Goal: Task Accomplishment & Management: Manage account settings

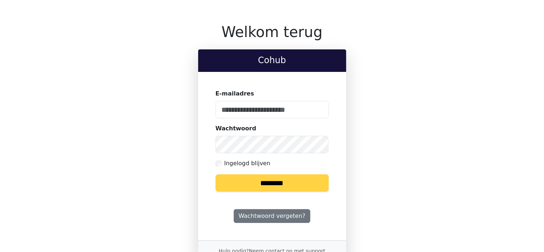
click at [319, 107] on keeper-lock "Open Keeper Popup" at bounding box center [318, 109] width 9 height 9
type input "**********"
click at [283, 186] on input "********" at bounding box center [272, 182] width 113 height 17
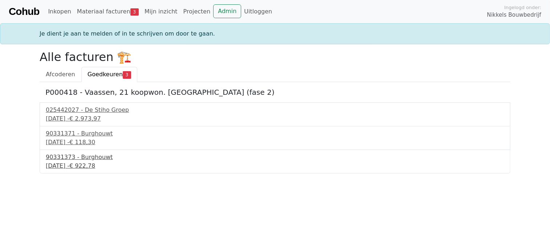
click at [81, 160] on div "90331373 - Burghouwt" at bounding box center [275, 157] width 458 height 9
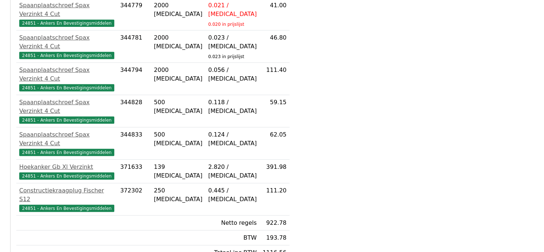
scroll to position [290, 0]
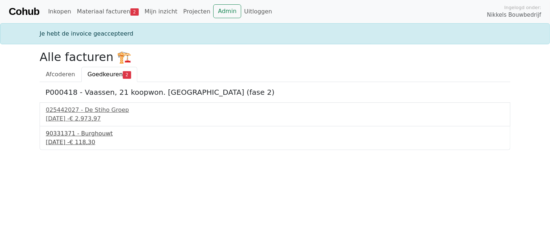
click at [83, 146] on div "9 september 2025 - € 118,30" at bounding box center [275, 142] width 458 height 9
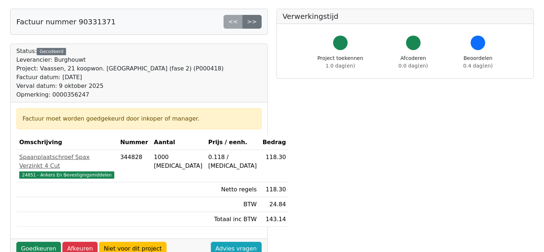
scroll to position [145, 0]
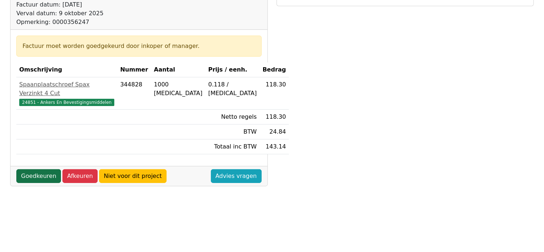
click at [42, 169] on link "Goedkeuren" at bounding box center [38, 176] width 45 height 14
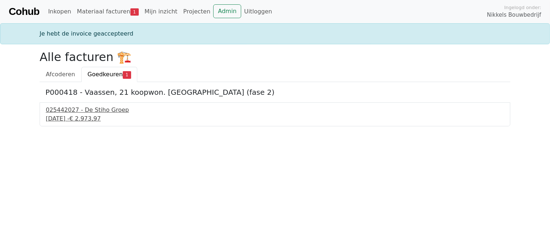
click at [95, 114] on div "9 september 2025 - € 2.973,97" at bounding box center [275, 118] width 458 height 9
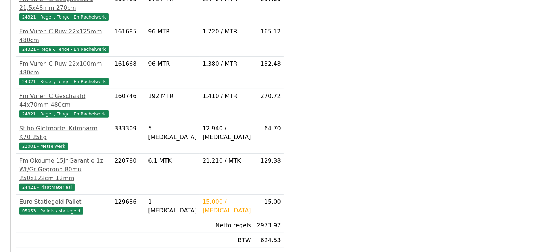
scroll to position [327, 0]
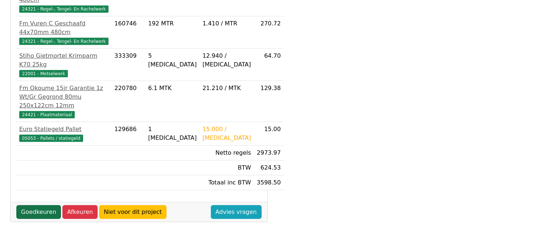
click at [38, 205] on link "Goedkeuren" at bounding box center [38, 212] width 45 height 14
